Goal: Information Seeking & Learning: Learn about a topic

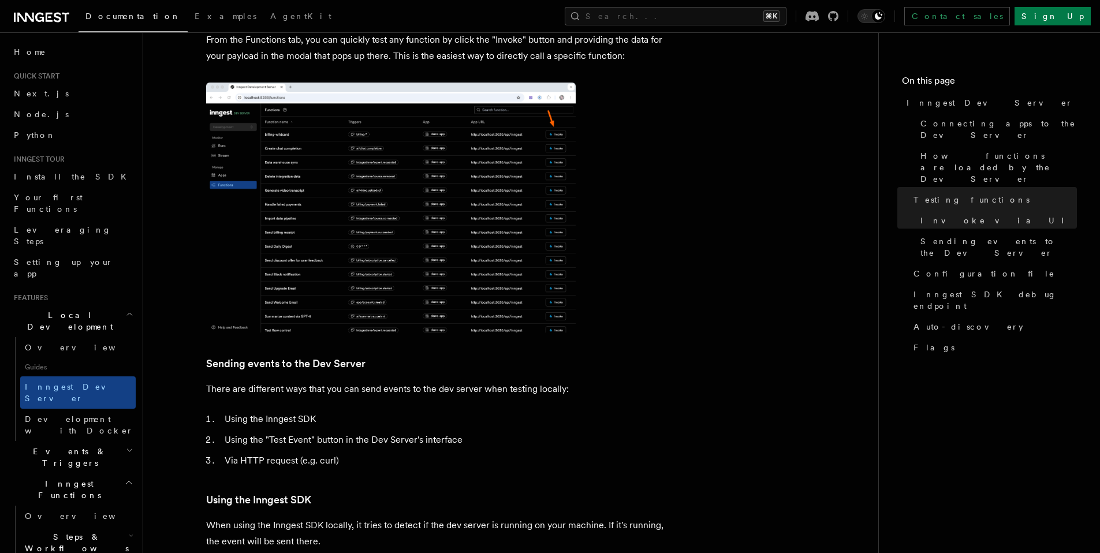
scroll to position [1699, 0]
click at [47, 144] on link "Python" at bounding box center [72, 135] width 126 height 21
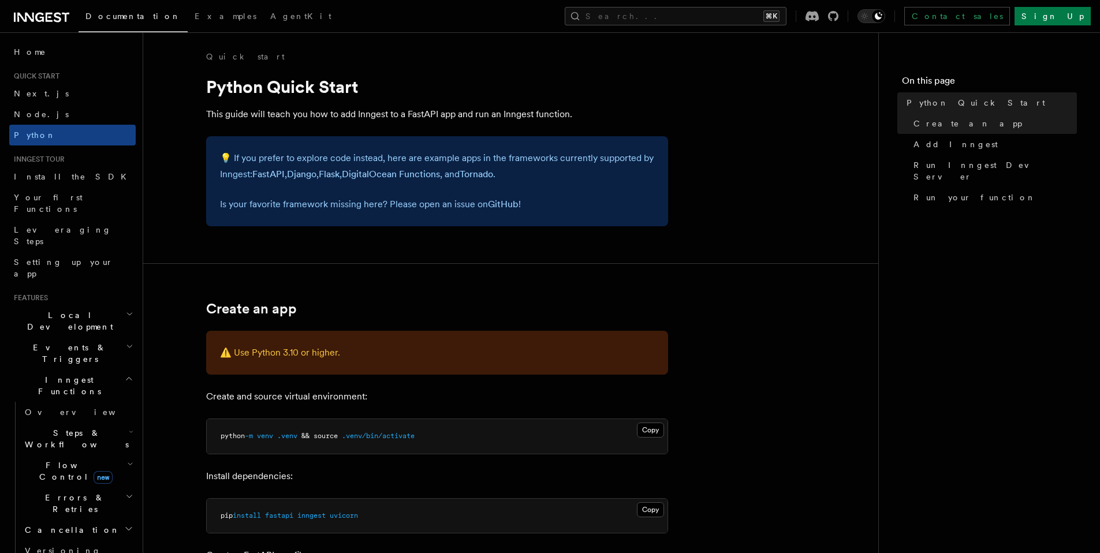
click at [48, 309] on span "Local Development" at bounding box center [67, 320] width 117 height 23
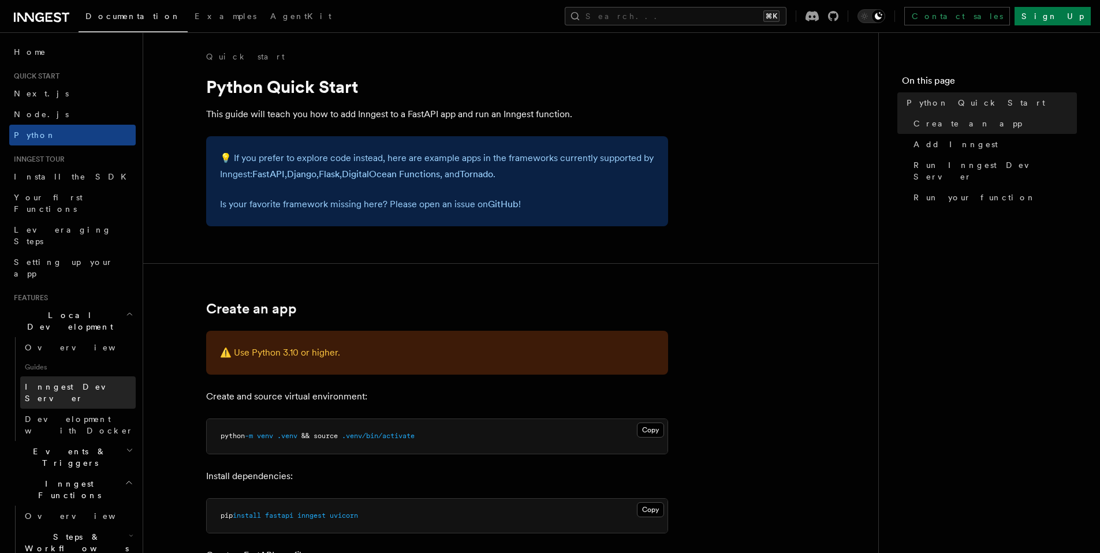
click at [65, 381] on span "Inngest Dev Server" at bounding box center [80, 392] width 111 height 23
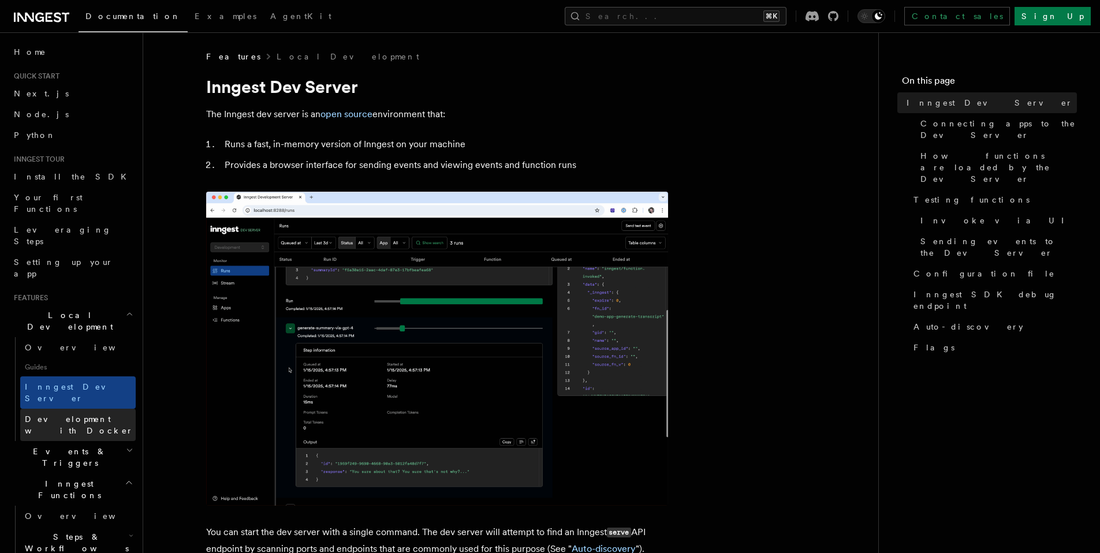
click at [102, 413] on span "Development with Docker" at bounding box center [80, 424] width 111 height 23
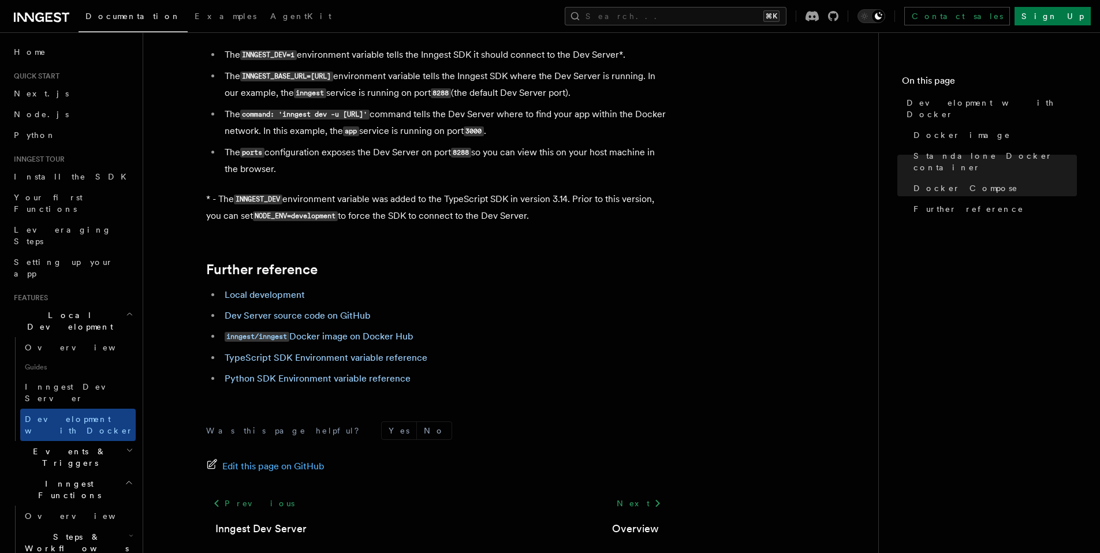
scroll to position [1142, 0]
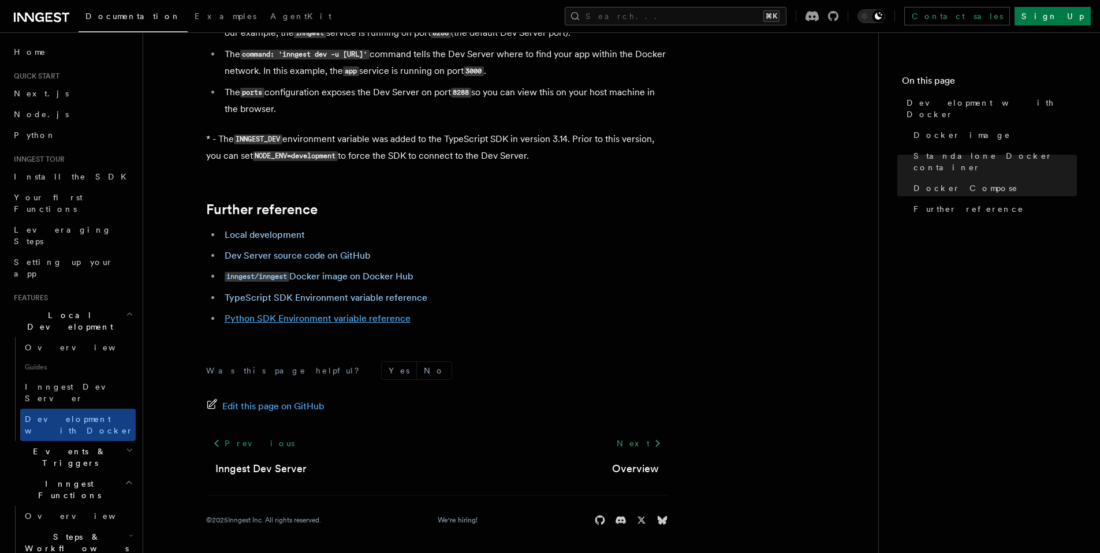
click at [308, 320] on link "Python SDK Environment variable reference" at bounding box center [318, 318] width 186 height 11
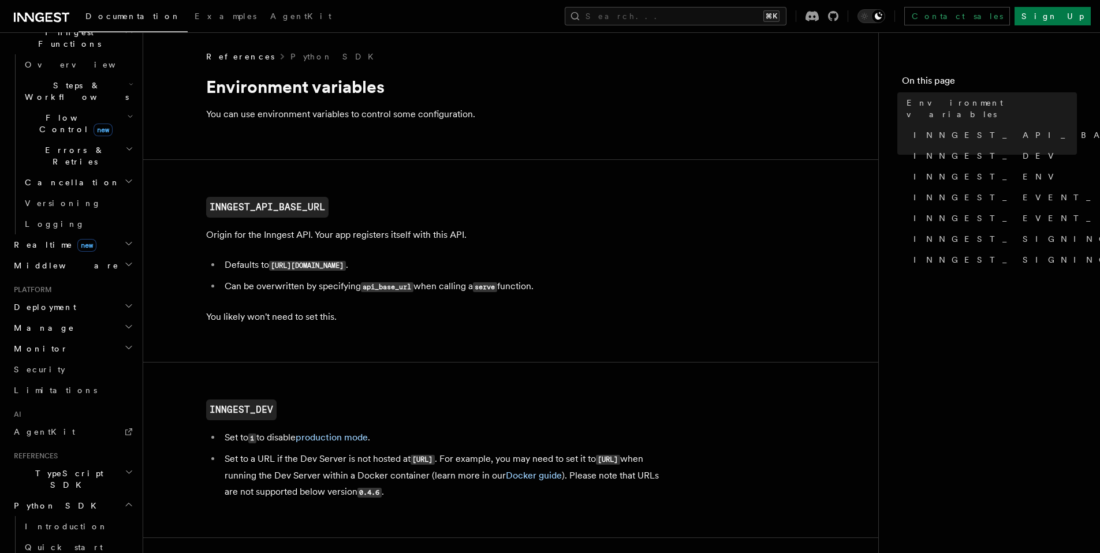
scroll to position [380, 0]
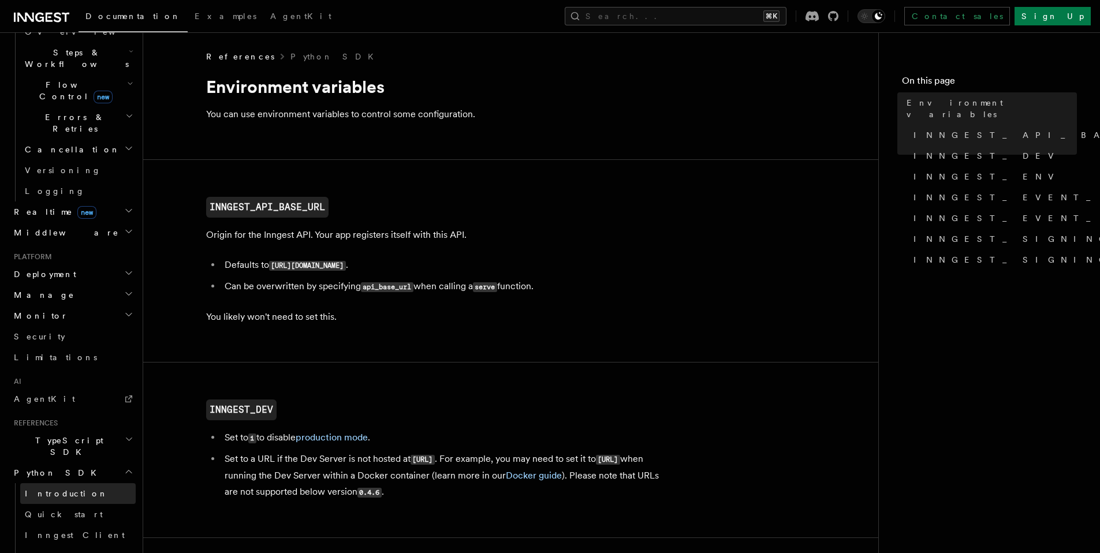
click at [36, 483] on link "Introduction" at bounding box center [77, 493] width 115 height 21
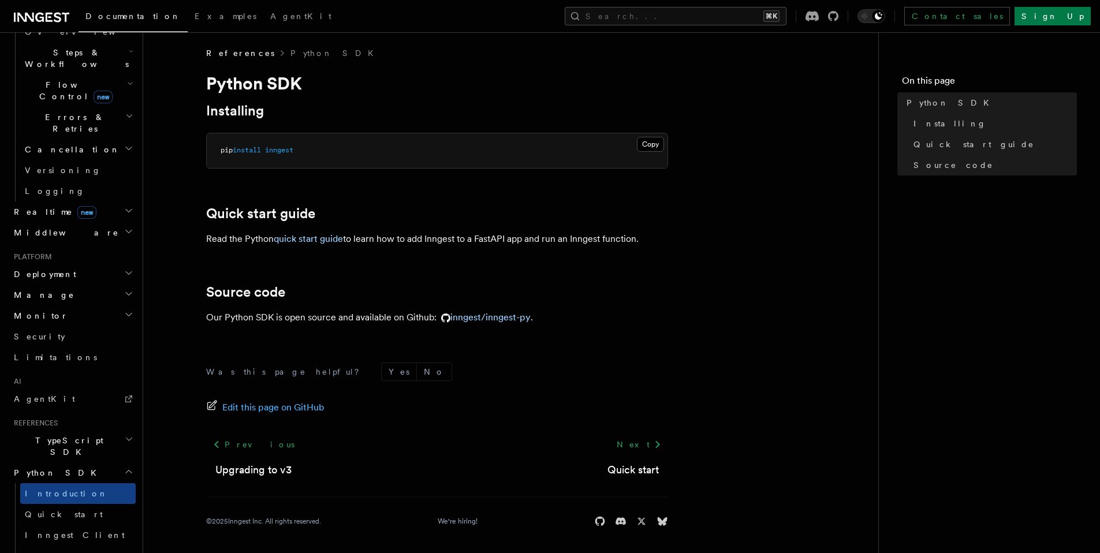
scroll to position [5, 0]
click at [73, 504] on link "Quick start" at bounding box center [77, 514] width 115 height 21
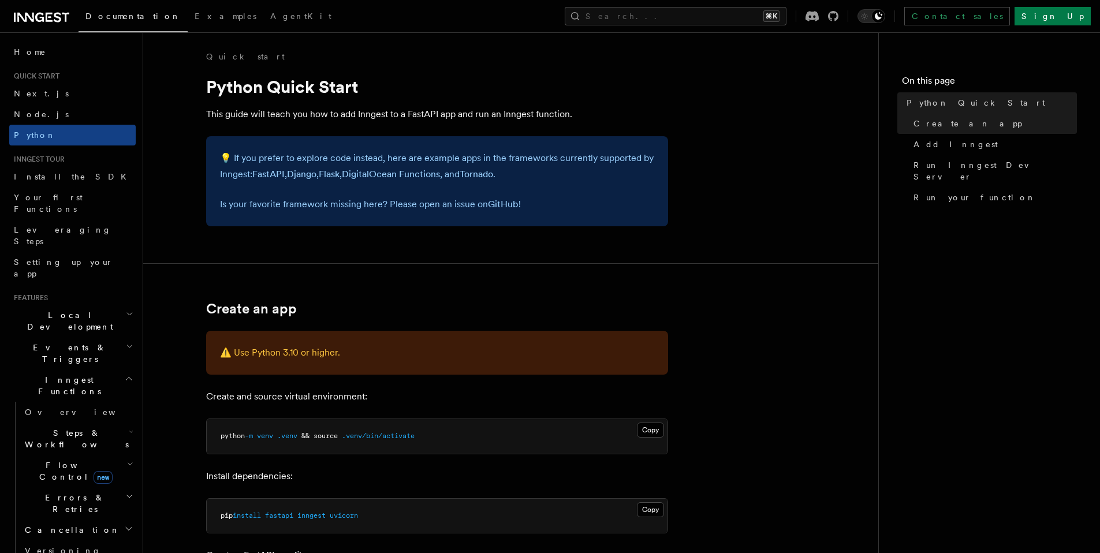
scroll to position [371, 0]
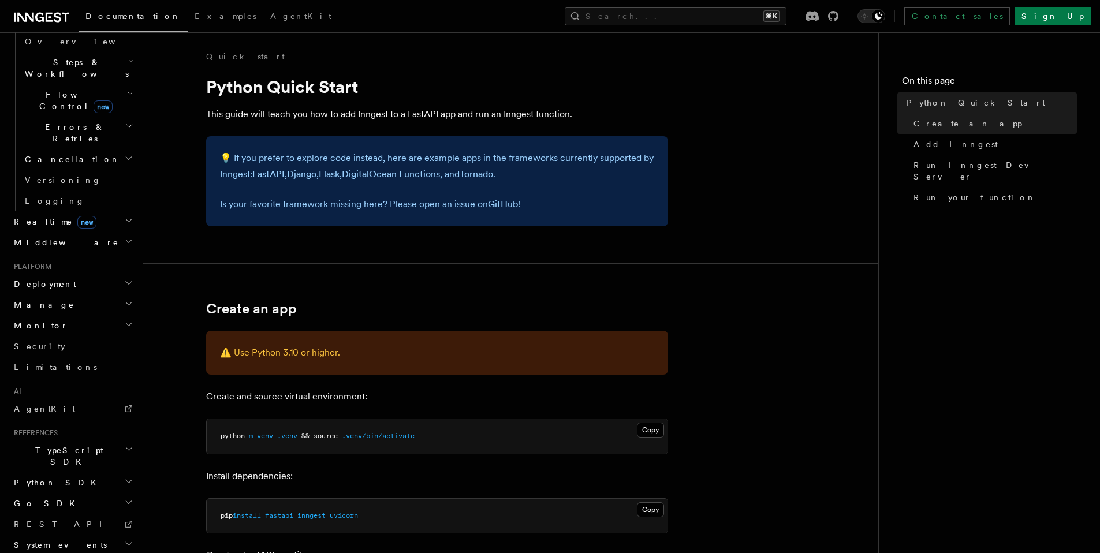
click at [72, 472] on h2 "Python SDK" at bounding box center [72, 482] width 126 height 21
click at [62, 540] on span "Inngest Client" at bounding box center [75, 544] width 100 height 9
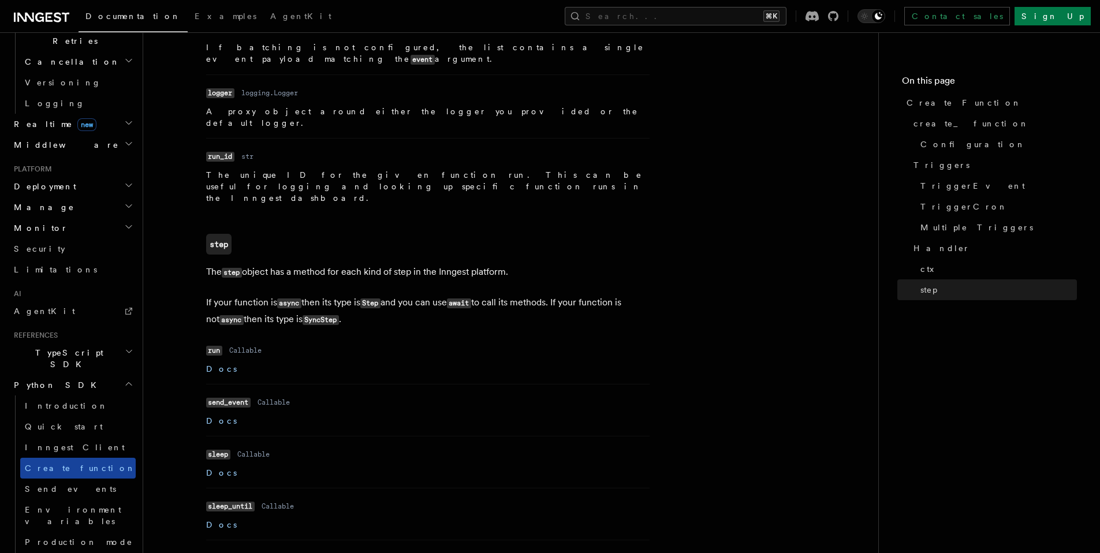
scroll to position [469, 0]
click at [74, 477] on link "Send events" at bounding box center [77, 487] width 115 height 21
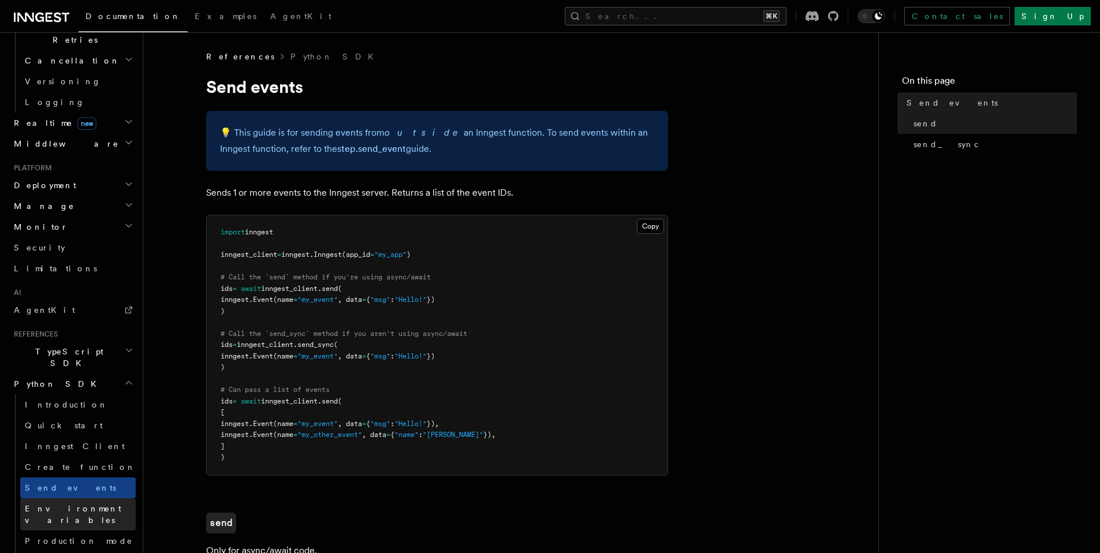
click at [60, 504] on span "Environment variables" at bounding box center [73, 514] width 96 height 21
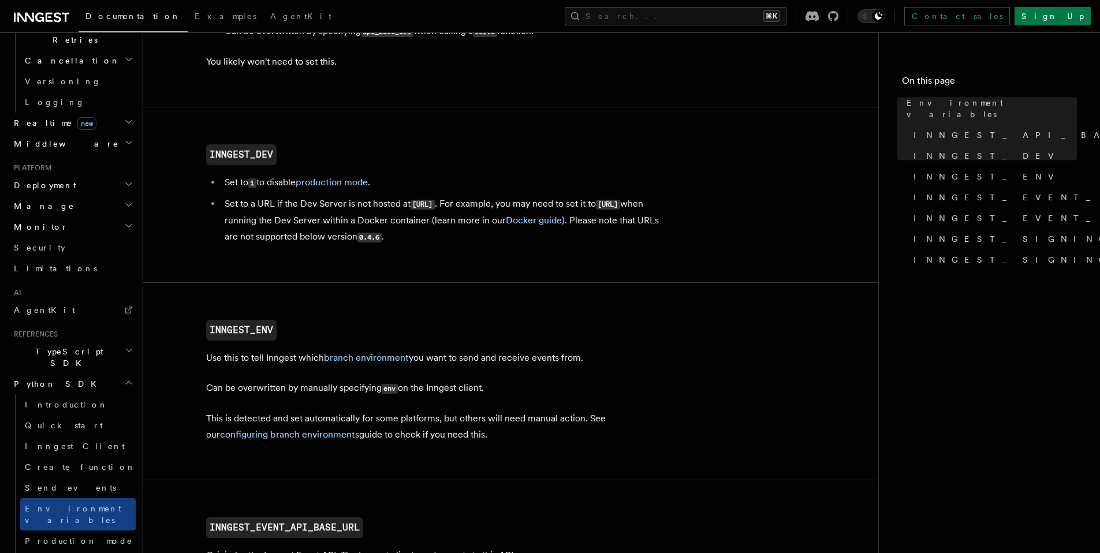
scroll to position [558, 0]
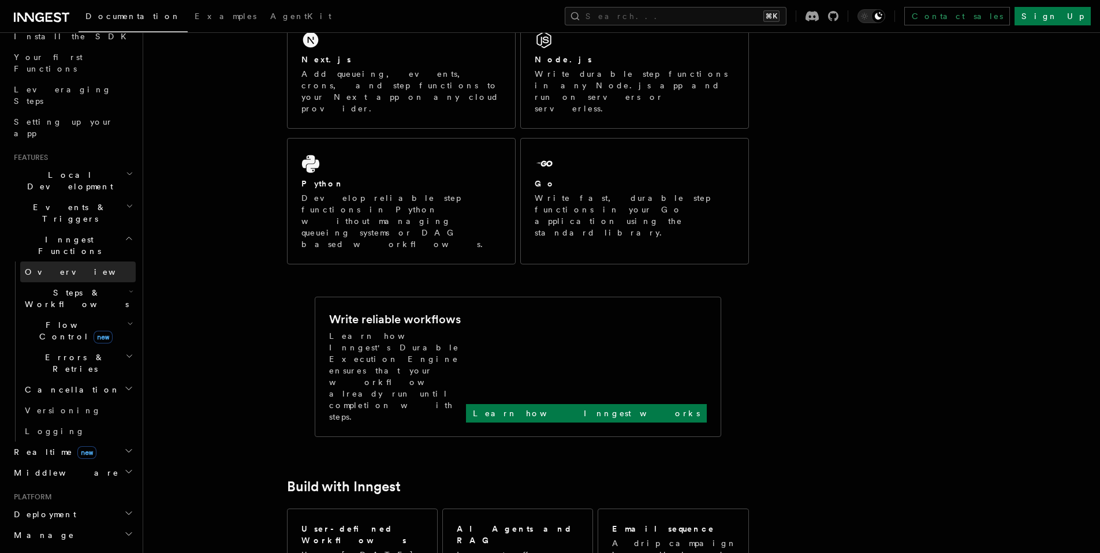
scroll to position [270, 0]
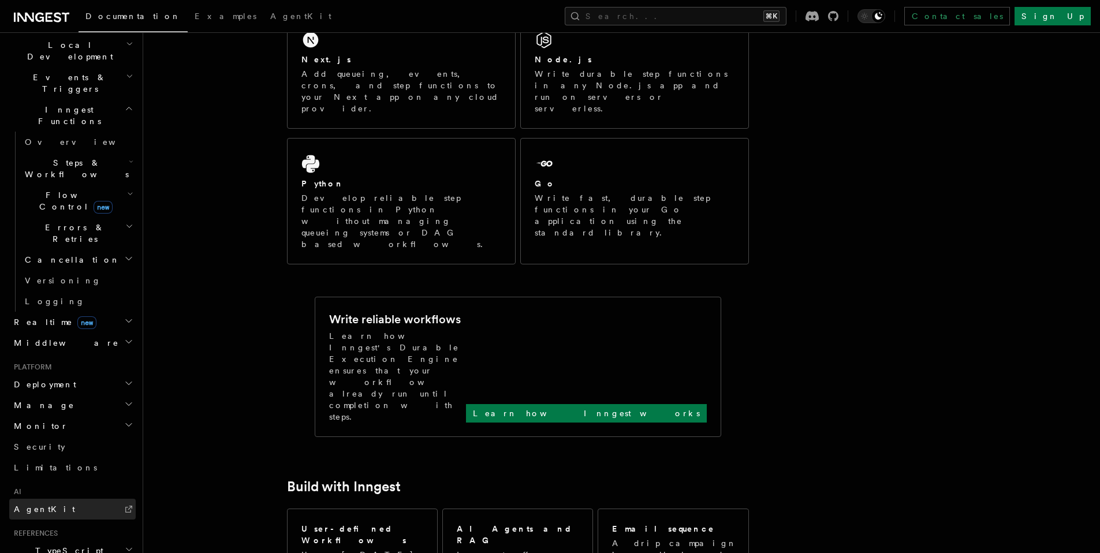
click at [74, 499] on link "AgentKit" at bounding box center [72, 509] width 126 height 21
